Goal: Check status: Check status

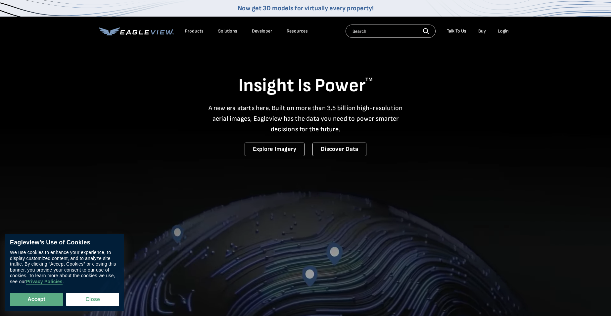
click at [503, 30] on div "Login" at bounding box center [503, 31] width 11 height 6
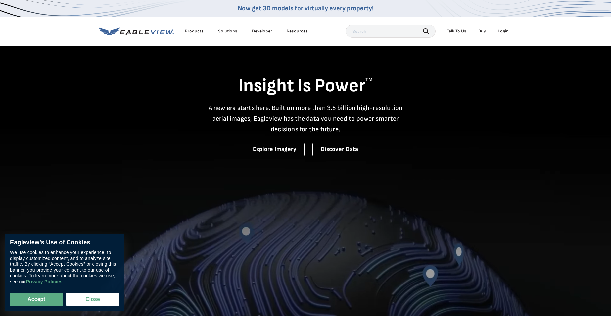
click at [504, 29] on div "Login" at bounding box center [503, 31] width 11 height 6
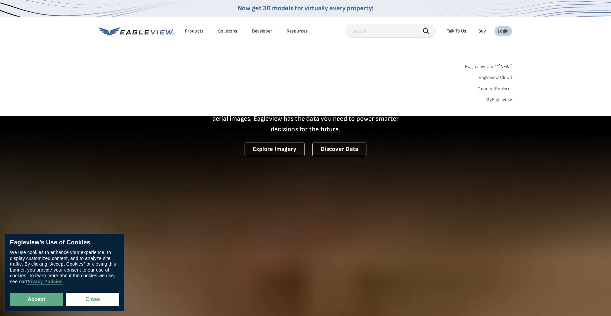
click at [505, 99] on link "MyEagleview" at bounding box center [499, 100] width 26 height 6
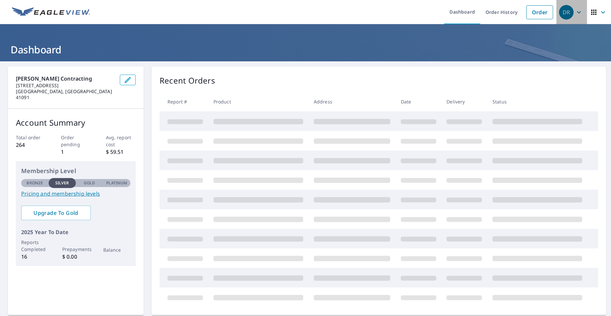
click at [575, 12] on icon "button" at bounding box center [579, 12] width 8 height 8
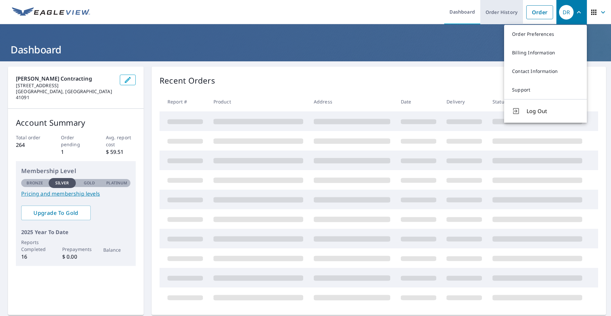
click at [512, 13] on link "Order History" at bounding box center [502, 12] width 43 height 24
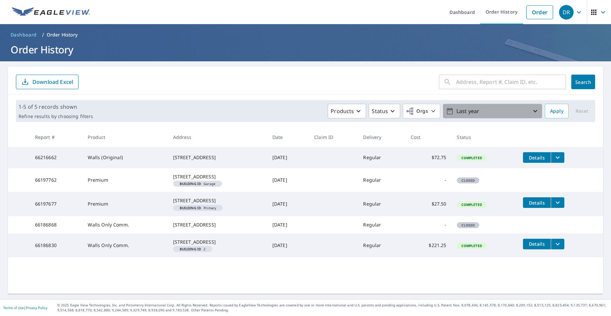
click at [492, 114] on p "Last year" at bounding box center [492, 111] width 77 height 12
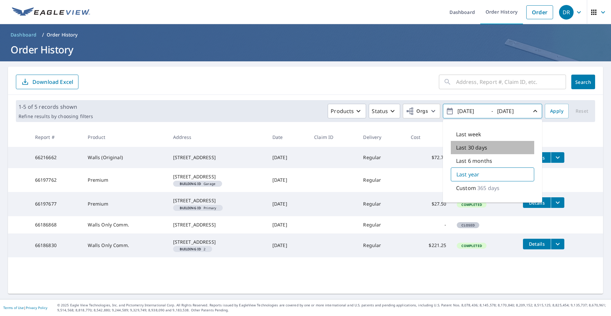
click at [476, 148] on p "Last 30 days" at bounding box center [471, 147] width 31 height 8
type input "2025/08/09"
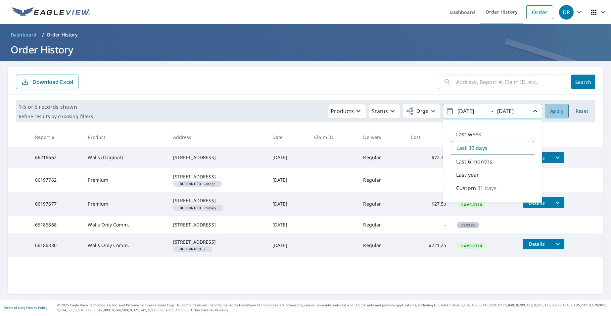
click at [555, 111] on span "Apply" at bounding box center [556, 111] width 13 height 8
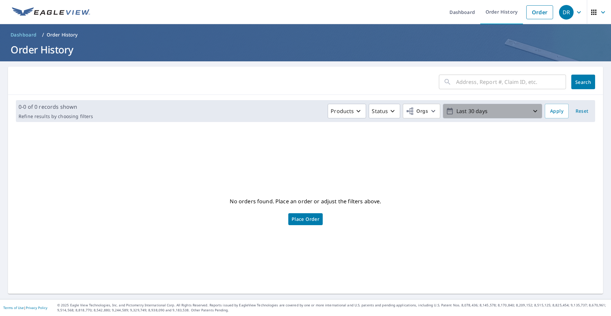
click at [498, 114] on p "Last 30 days" at bounding box center [492, 111] width 77 height 12
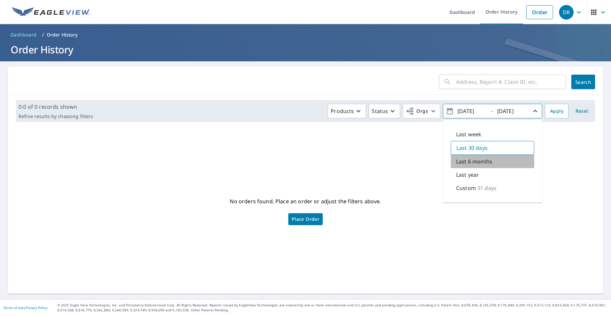
click at [473, 161] on p "Last 6 months" at bounding box center [474, 161] width 36 height 8
type input "2025/03/09"
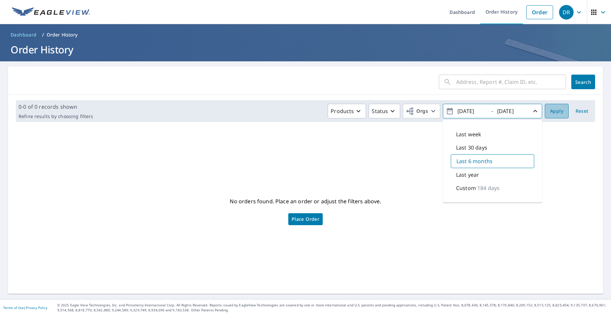
click at [557, 108] on span "Apply" at bounding box center [556, 111] width 13 height 8
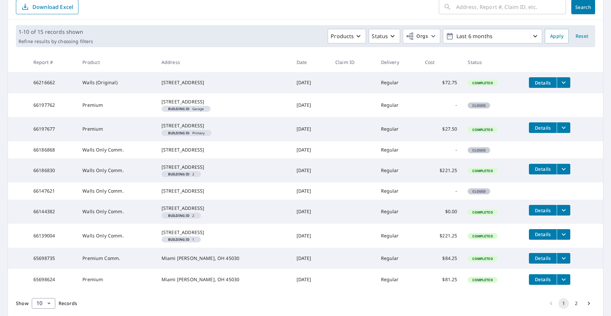
scroll to position [71, 0]
